Goal: Task Accomplishment & Management: Use online tool/utility

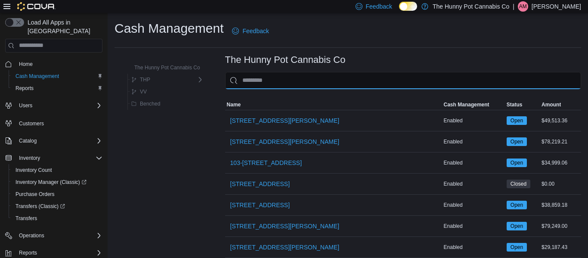
click at [276, 86] on input "This is a search bar. As you type, the results lower in the page will automatic…" at bounding box center [403, 80] width 356 height 17
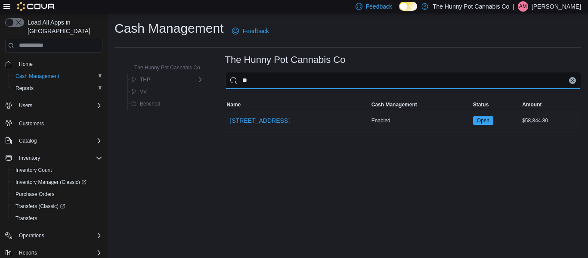
type input "**"
click at [258, 130] on div "[STREET_ADDRESS]" at bounding box center [297, 120] width 145 height 21
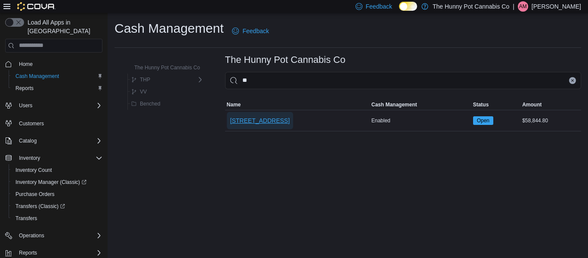
click at [268, 124] on span "[STREET_ADDRESS]" at bounding box center [259, 120] width 59 height 9
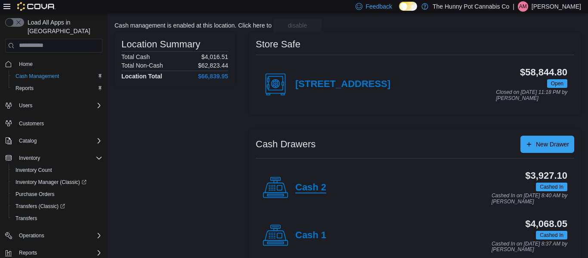
click at [302, 235] on h4 "Cash 1" at bounding box center [310, 235] width 31 height 11
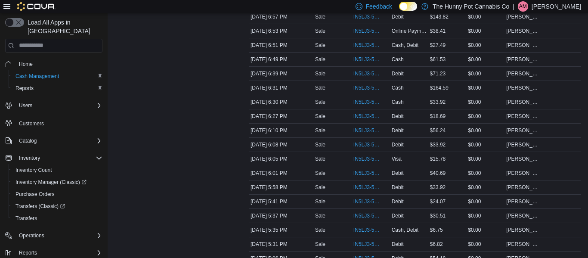
scroll to position [503, 0]
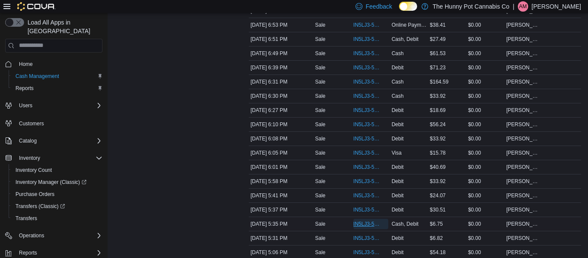
click at [369, 224] on span "IN5LJ3-5962769" at bounding box center [367, 223] width 26 height 7
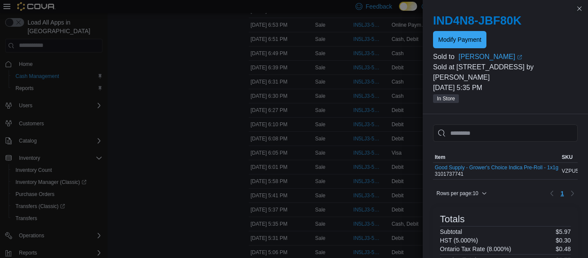
click at [493, 114] on div "Sorting MemoryTable from EuiInMemoryTable; Page 1 of 1. Item SKU Qty Price Tota…" at bounding box center [505, 247] width 165 height 266
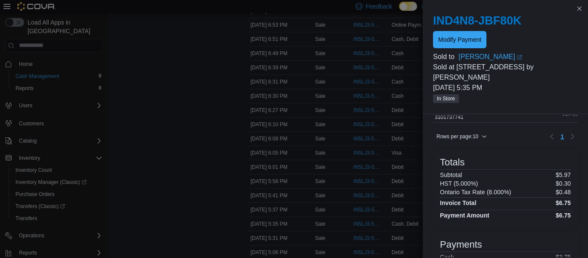
scroll to position [58, 0]
click at [469, 39] on span "Modify Payment" at bounding box center [459, 39] width 43 height 9
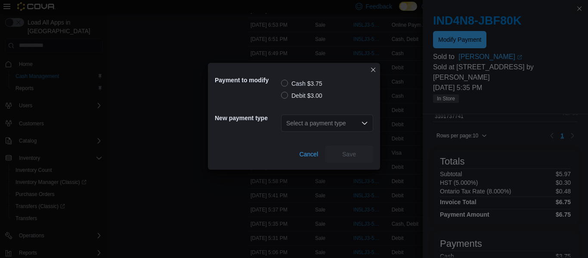
click at [283, 97] on label "Debit $3.00" at bounding box center [301, 95] width 41 height 10
click at [317, 125] on div "Select a payment type" at bounding box center [327, 123] width 92 height 17
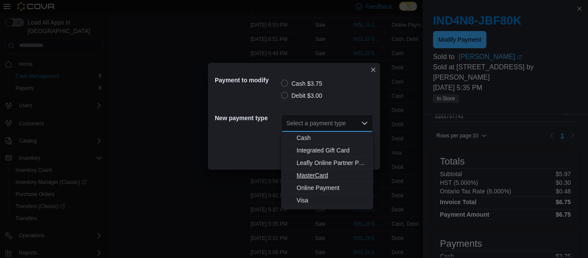
click at [313, 174] on span "MasterCard" at bounding box center [332, 175] width 71 height 9
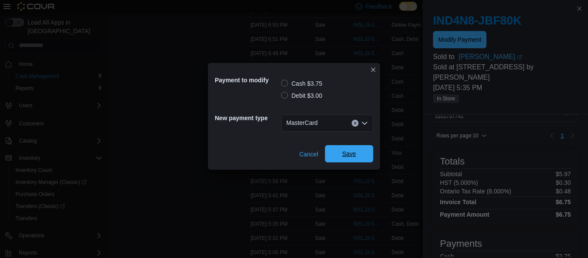
click at [353, 148] on span "Save" at bounding box center [349, 153] width 38 height 17
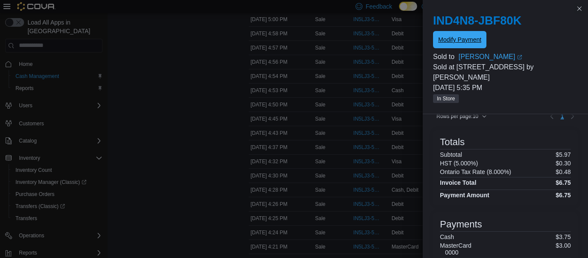
scroll to position [0, 0]
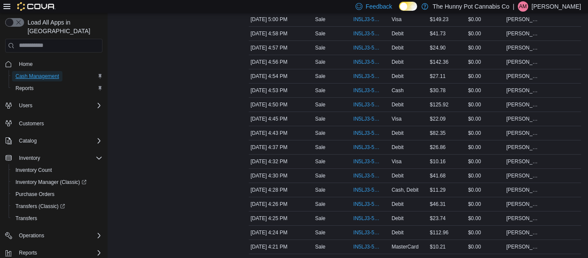
click at [27, 73] on span "Cash Management" at bounding box center [37, 76] width 43 height 7
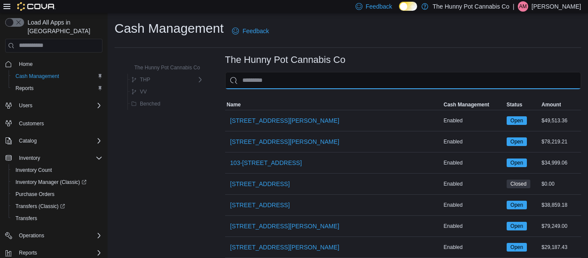
click at [318, 79] on input "This is a search bar. As you type, the results lower in the page will automatic…" at bounding box center [403, 80] width 356 height 17
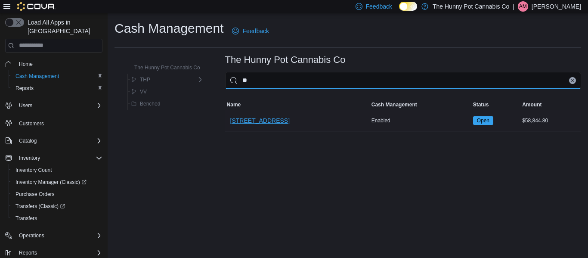
type input "**"
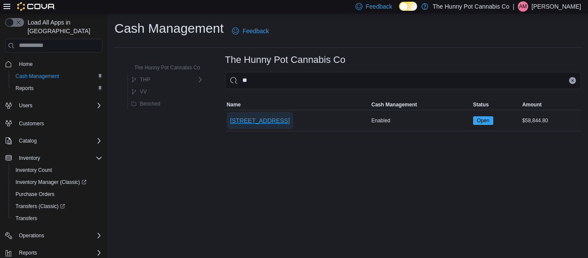
click at [275, 112] on span "[STREET_ADDRESS]" at bounding box center [259, 120] width 59 height 17
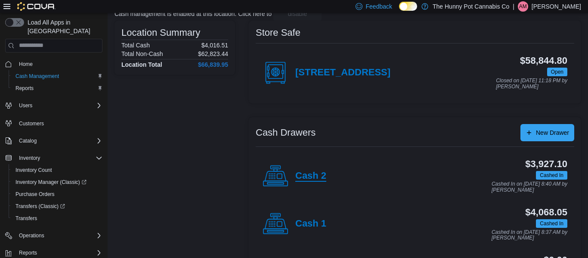
click at [311, 175] on h4 "Cash 2" at bounding box center [310, 176] width 31 height 11
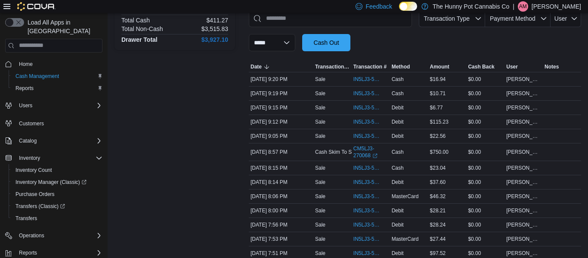
scroll to position [135, 0]
click at [363, 137] on span "IN5LJ3-5965341" at bounding box center [367, 136] width 26 height 7
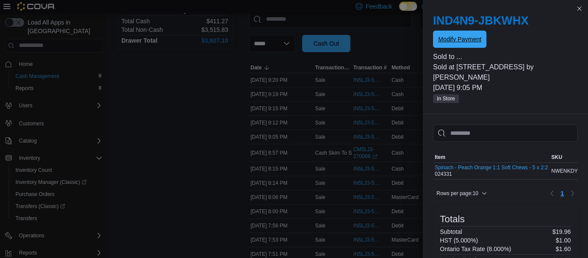
click at [452, 44] on span "Modify Payment" at bounding box center [459, 39] width 43 height 17
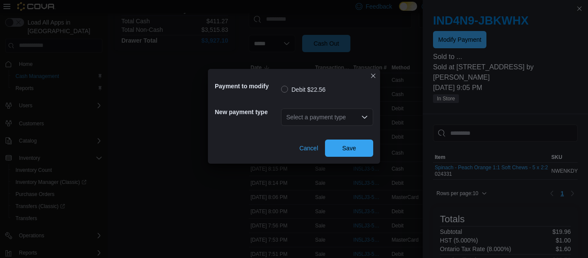
click at [353, 120] on div "Select a payment type" at bounding box center [327, 117] width 92 height 17
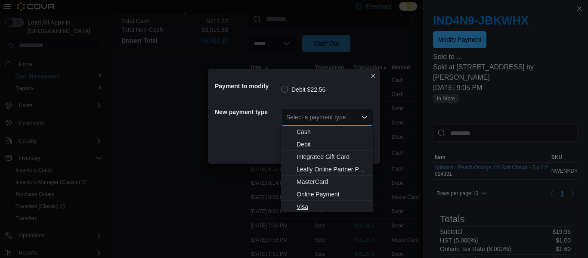
click at [309, 206] on span "Visa" at bounding box center [332, 206] width 71 height 9
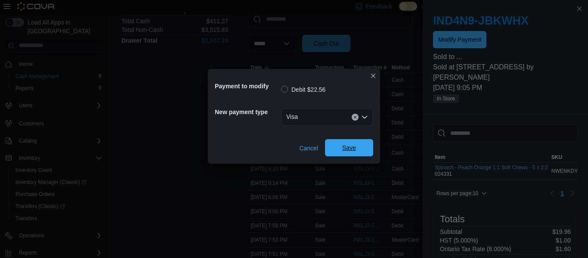
click at [350, 149] on span "Save" at bounding box center [349, 147] width 14 height 9
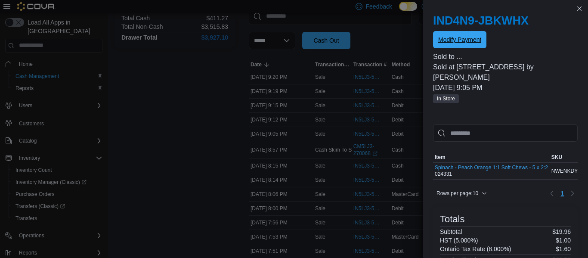
scroll to position [0, 0]
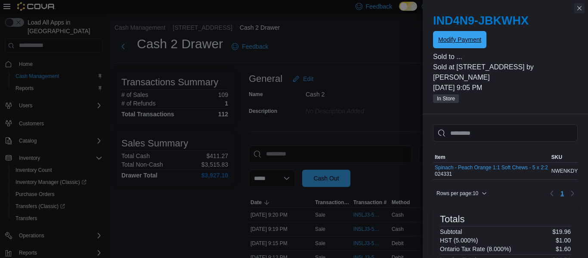
click at [433, 31] on button "Modify Payment" at bounding box center [459, 39] width 53 height 17
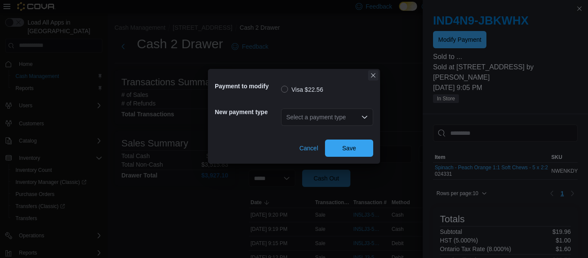
click at [373, 74] on button "Closes this modal window" at bounding box center [373, 75] width 10 height 10
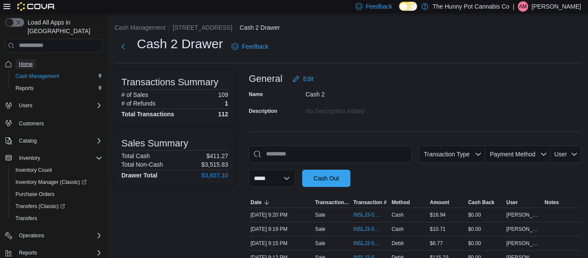
click at [28, 61] on span "Home" at bounding box center [26, 64] width 14 height 7
